Goal: Information Seeking & Learning: Learn about a topic

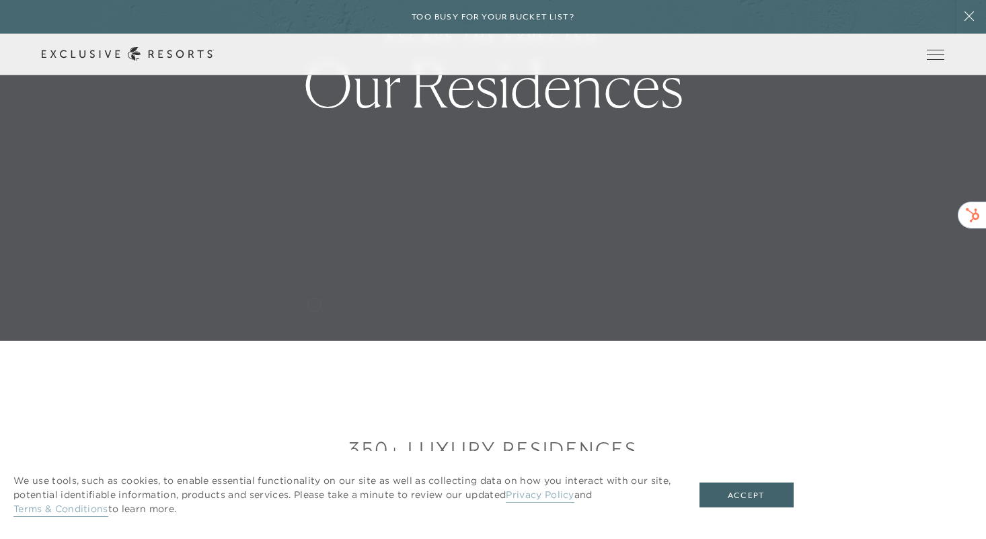
scroll to position [332, 0]
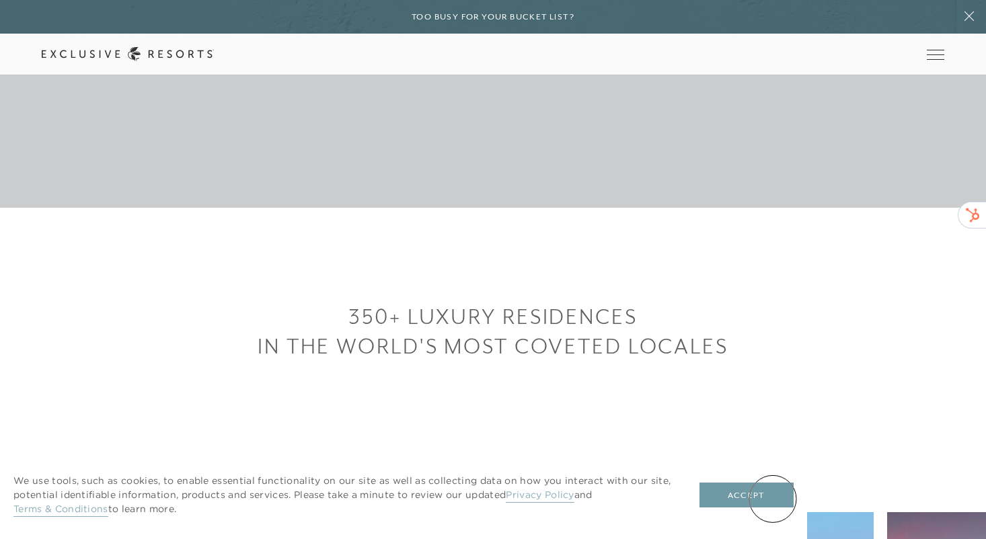
click at [773, 499] on button "Accept" at bounding box center [747, 496] width 94 height 26
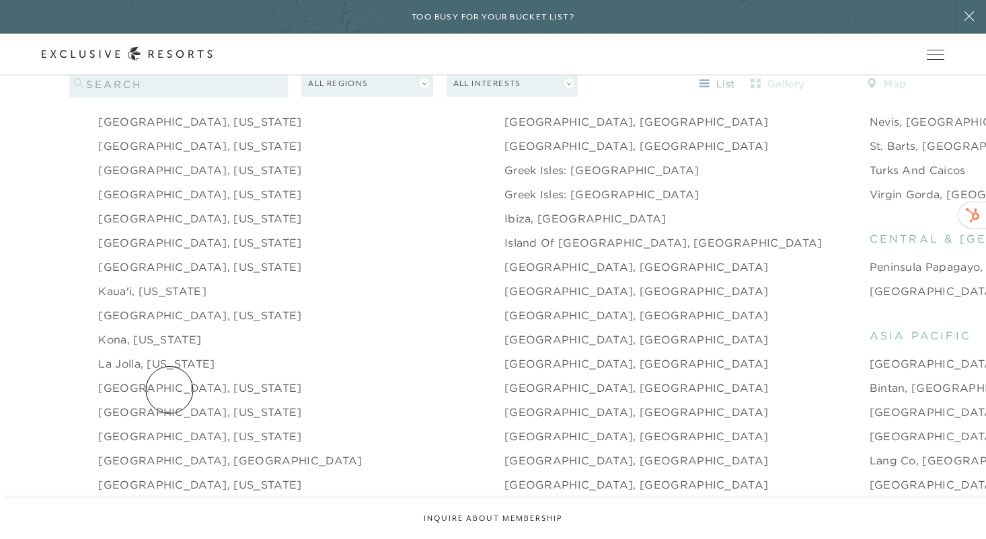
scroll to position [0, 0]
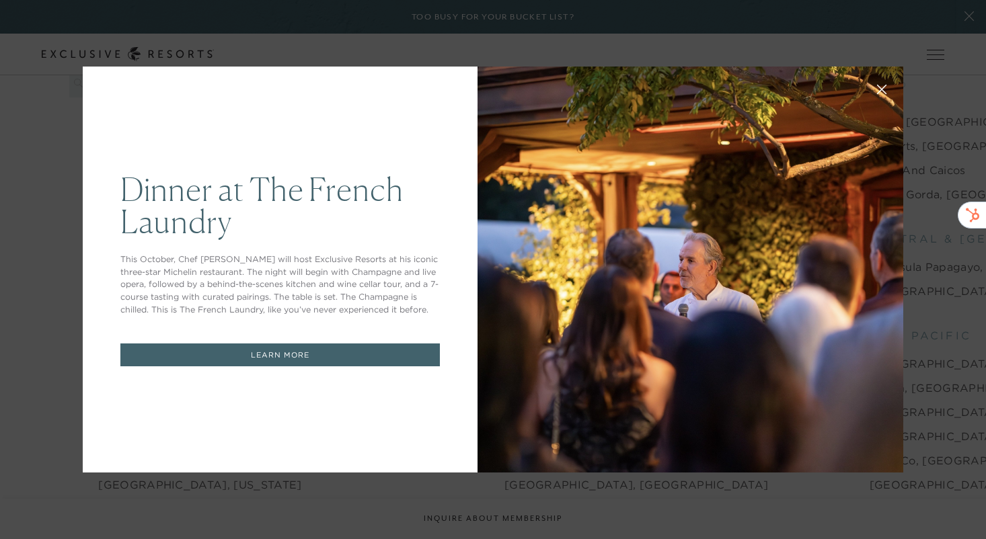
click at [879, 87] on icon at bounding box center [882, 89] width 9 height 9
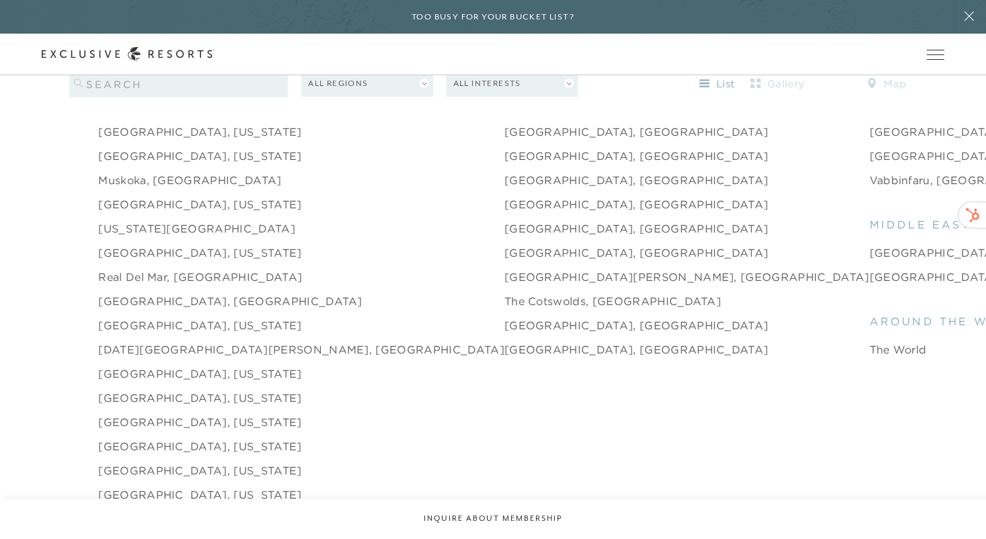
scroll to position [1966, 0]
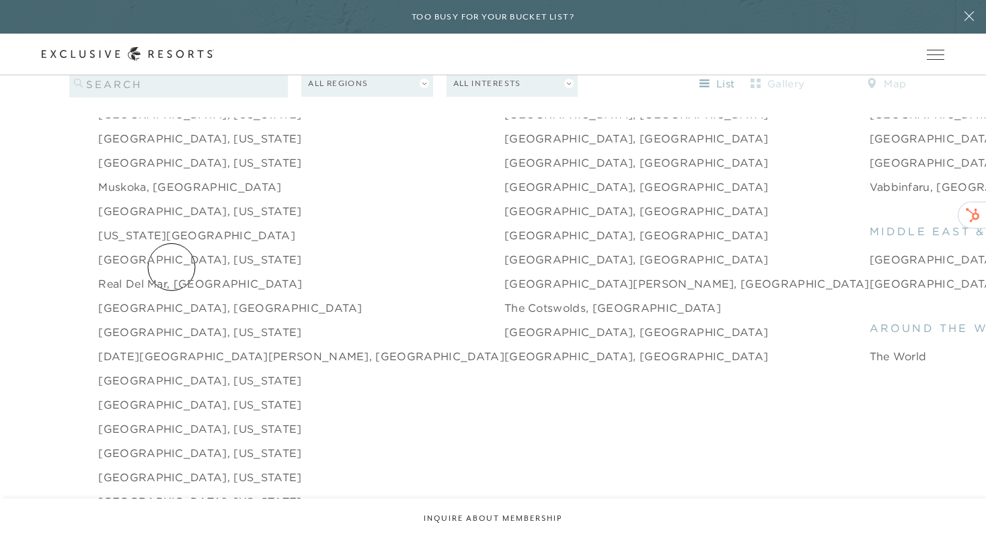
click at [172, 300] on link "[GEOGRAPHIC_DATA], [GEOGRAPHIC_DATA]" at bounding box center [230, 308] width 264 height 16
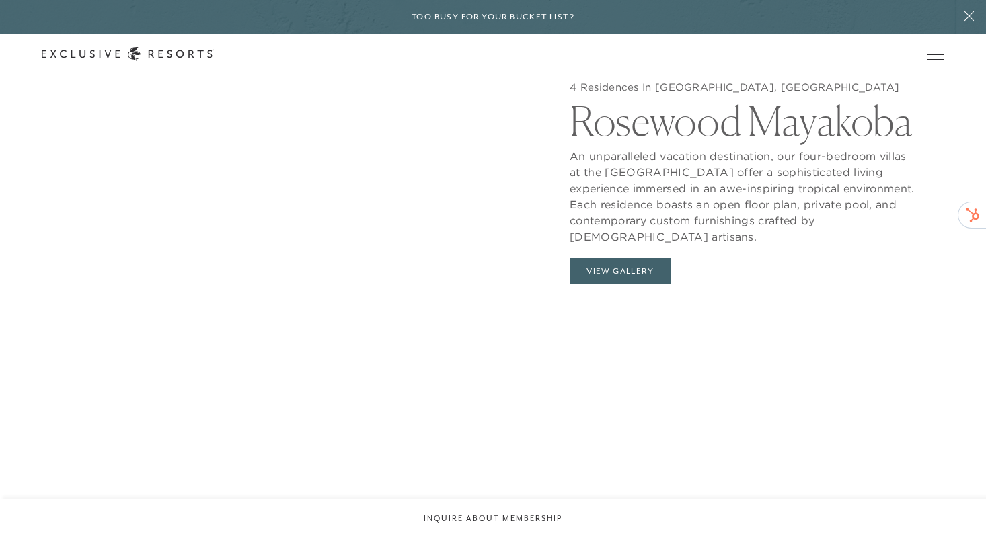
scroll to position [1342, 0]
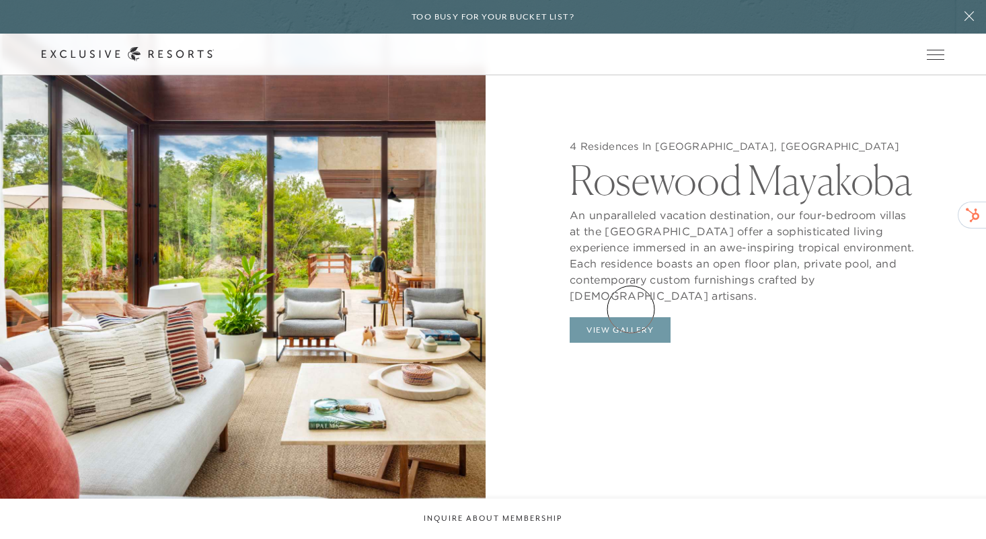
click at [631, 317] on button "View Gallery" at bounding box center [620, 330] width 101 height 26
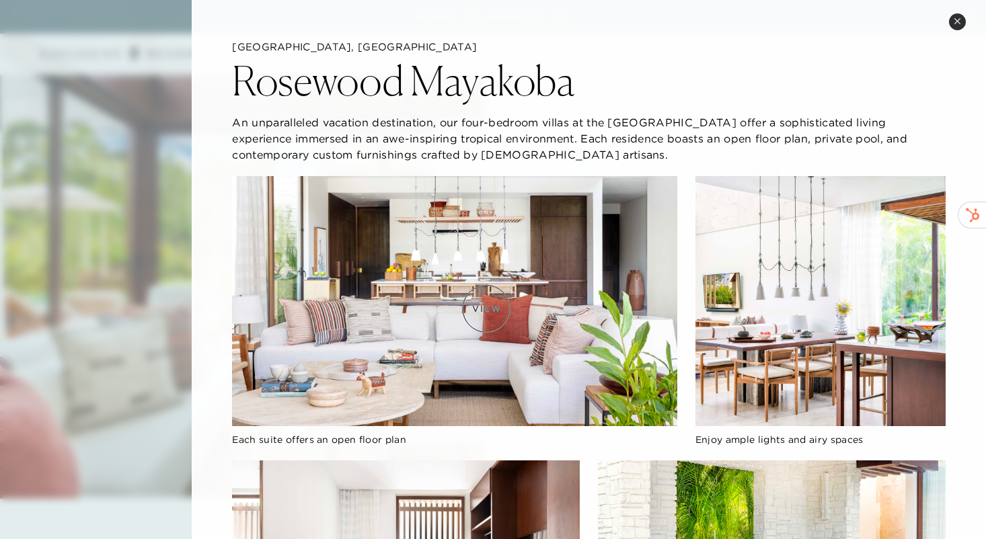
click at [485, 309] on img at bounding box center [454, 301] width 445 height 250
click at [305, 248] on img at bounding box center [454, 301] width 445 height 250
click at [451, 264] on img at bounding box center [454, 301] width 445 height 250
click at [841, 314] on img at bounding box center [820, 301] width 250 height 250
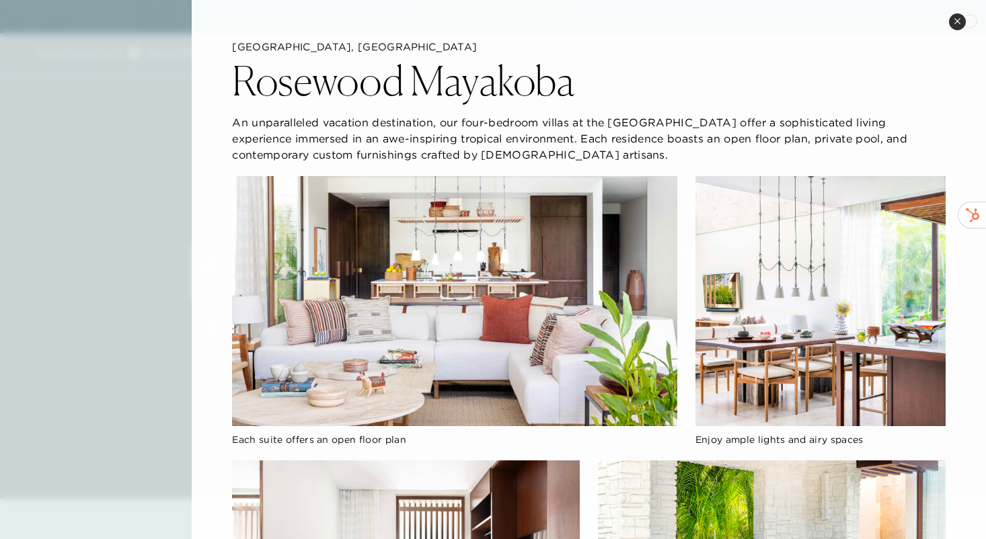
scroll to position [0, 0]
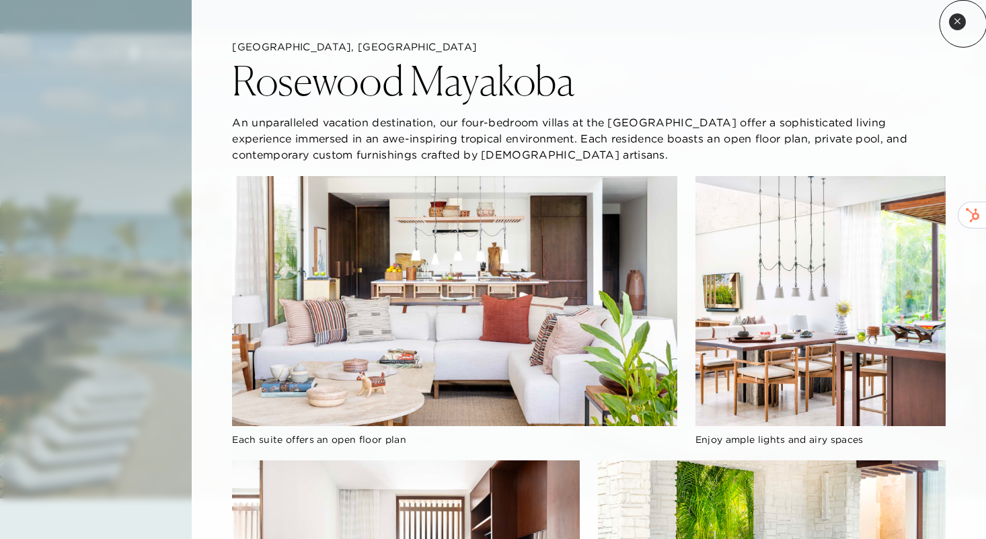
click at [963, 24] on button "Close quickview" at bounding box center [957, 21] width 17 height 17
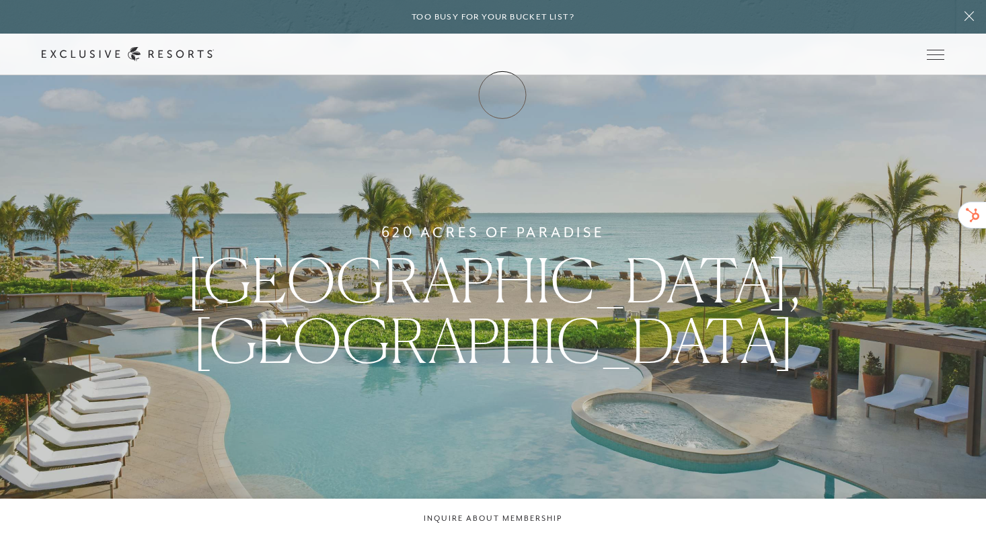
click at [0, 0] on link "Membership" at bounding box center [0, 0] width 0 height 0
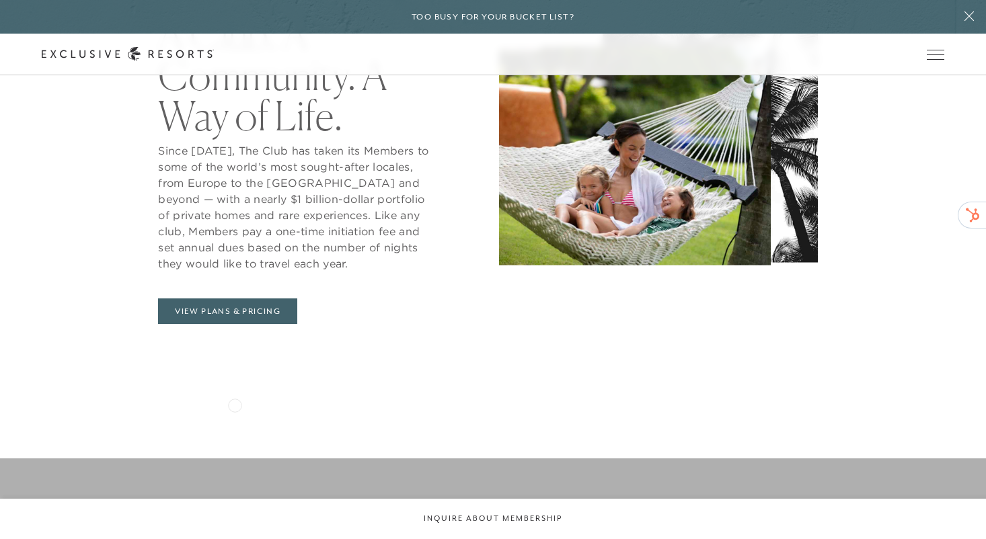
scroll to position [592, 0]
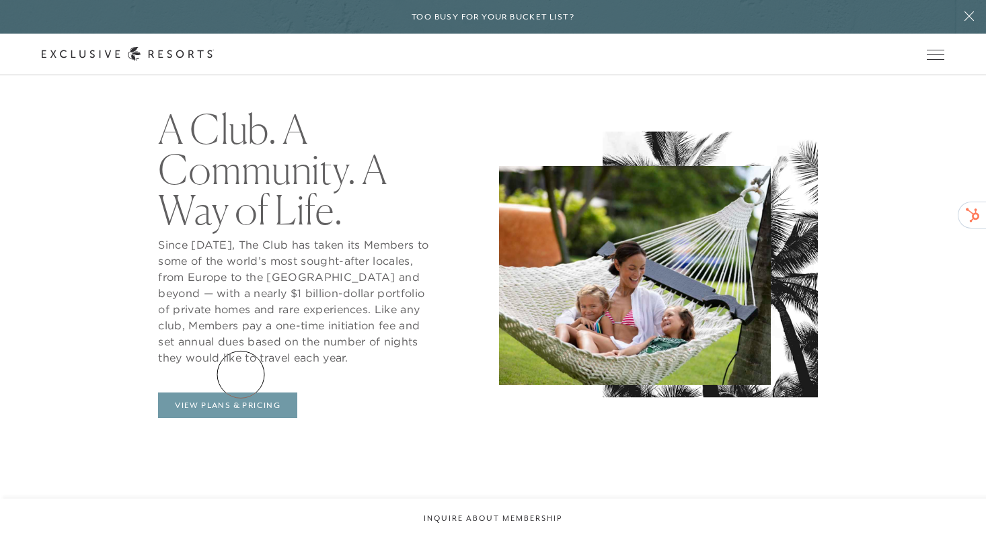
click at [241, 393] on link "View Plans & Pricing" at bounding box center [227, 406] width 139 height 26
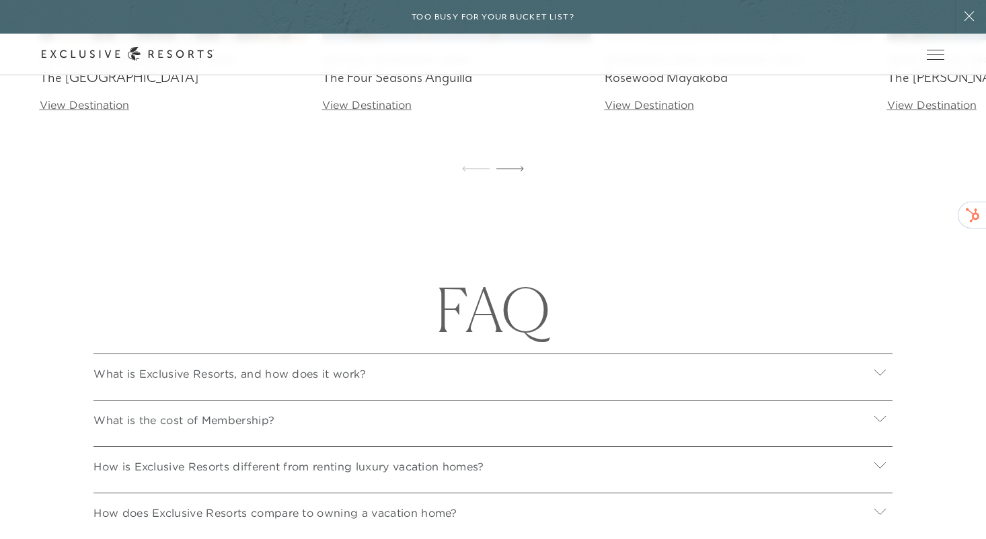
scroll to position [4499, 0]
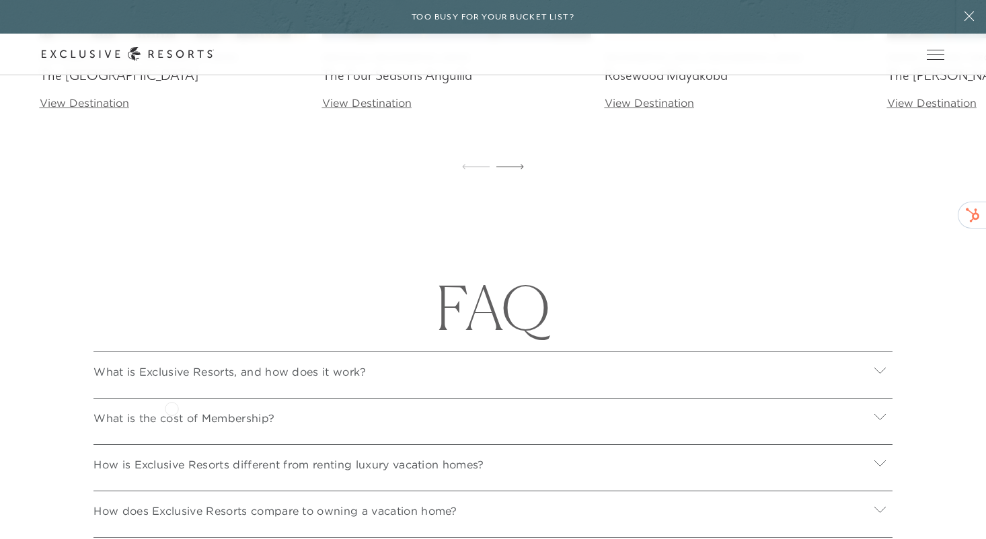
click at [172, 410] on p "What is the cost of Membership?" at bounding box center [183, 418] width 181 height 16
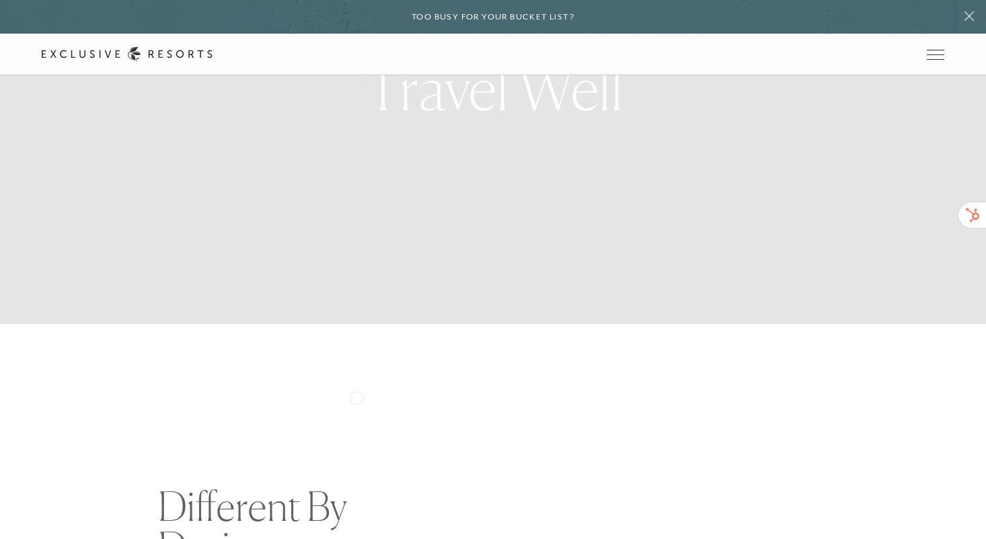
scroll to position [0, 0]
